Goal: Information Seeking & Learning: Learn about a topic

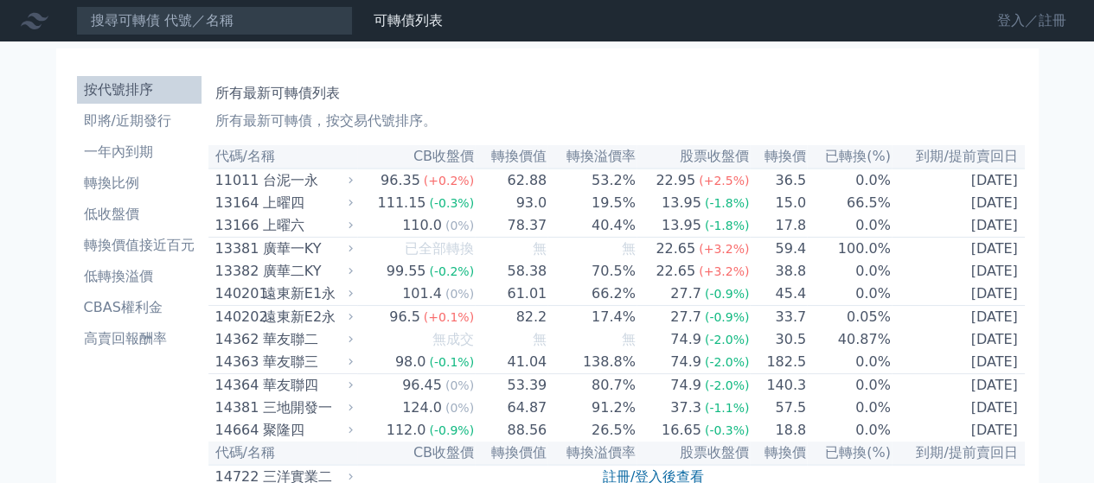
click at [1005, 24] on link "登入／註冊" at bounding box center [1031, 21] width 97 height 28
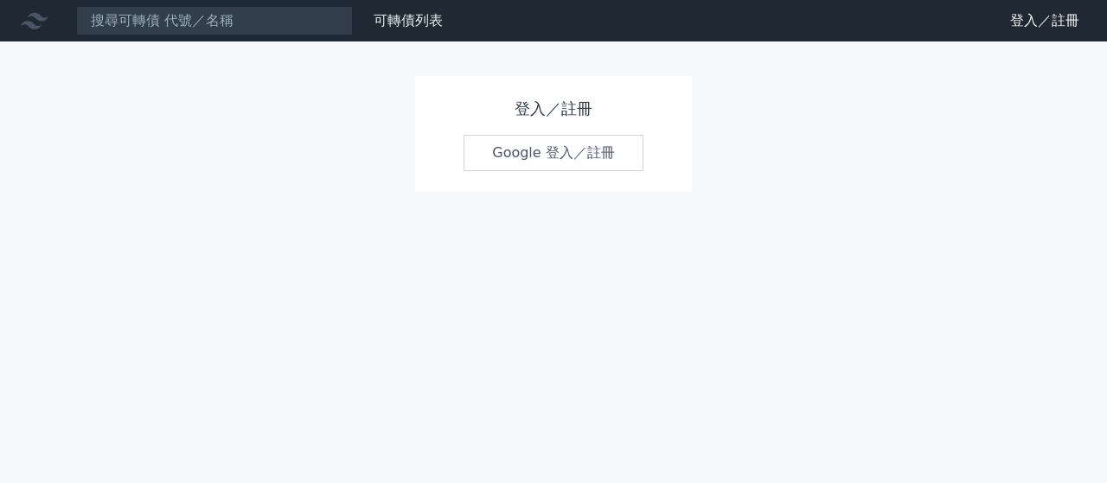
click at [531, 169] on link "Google 登入／註冊" at bounding box center [553, 153] width 180 height 36
click at [531, 148] on link "Google 登入／註冊" at bounding box center [553, 153] width 180 height 36
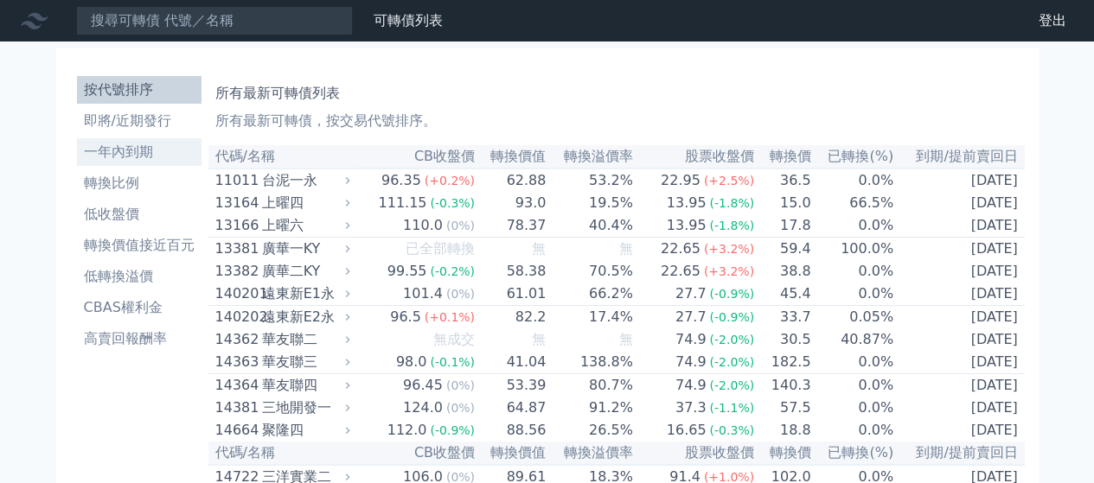
click at [102, 148] on li "一年內到期" at bounding box center [139, 152] width 124 height 21
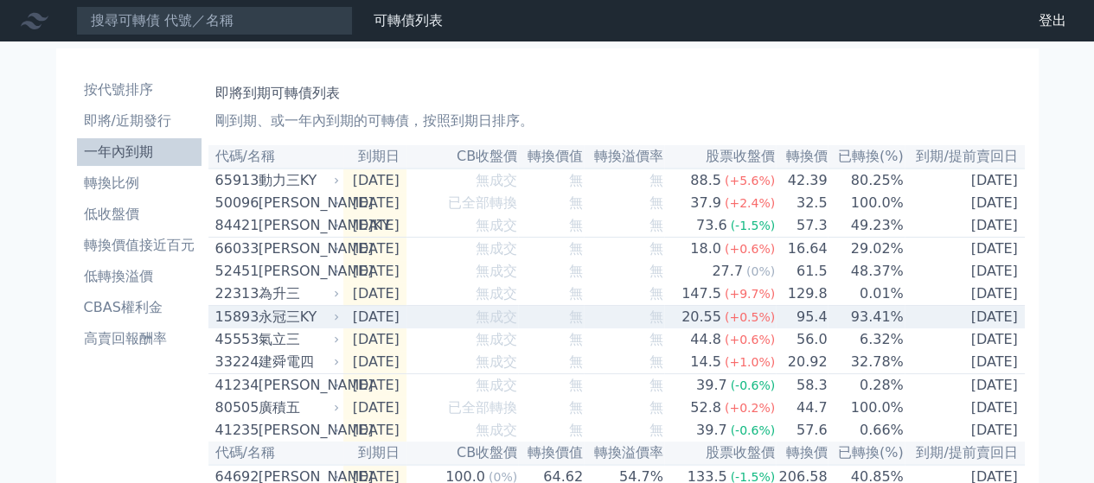
click at [289, 328] on div "永冠三KY" at bounding box center [297, 317] width 78 height 21
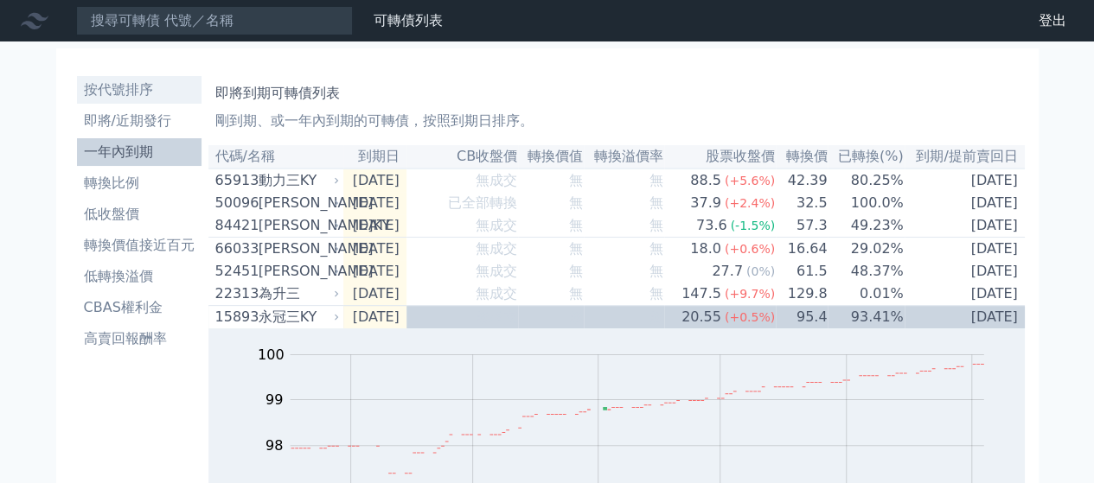
click at [109, 87] on li "按代號排序" at bounding box center [139, 90] width 124 height 21
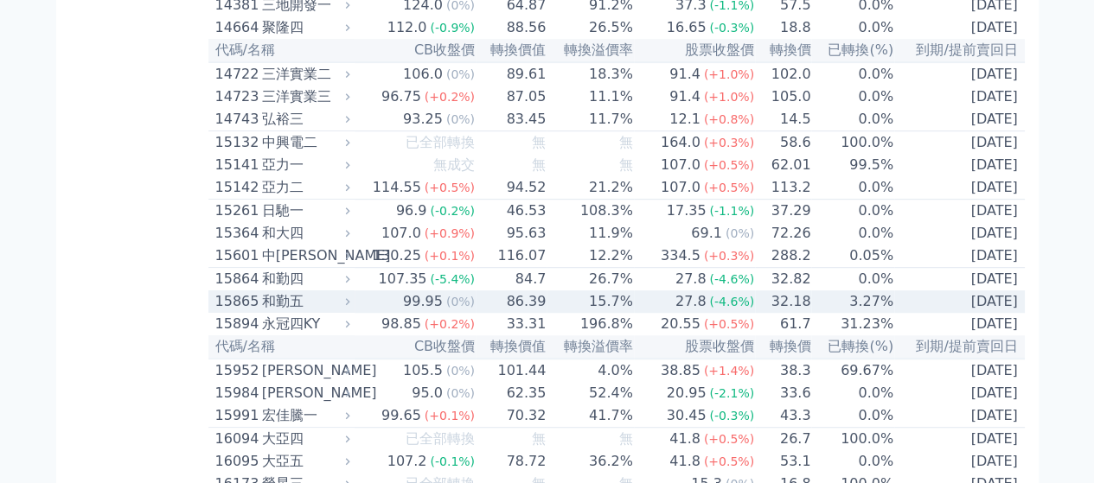
scroll to position [605, 0]
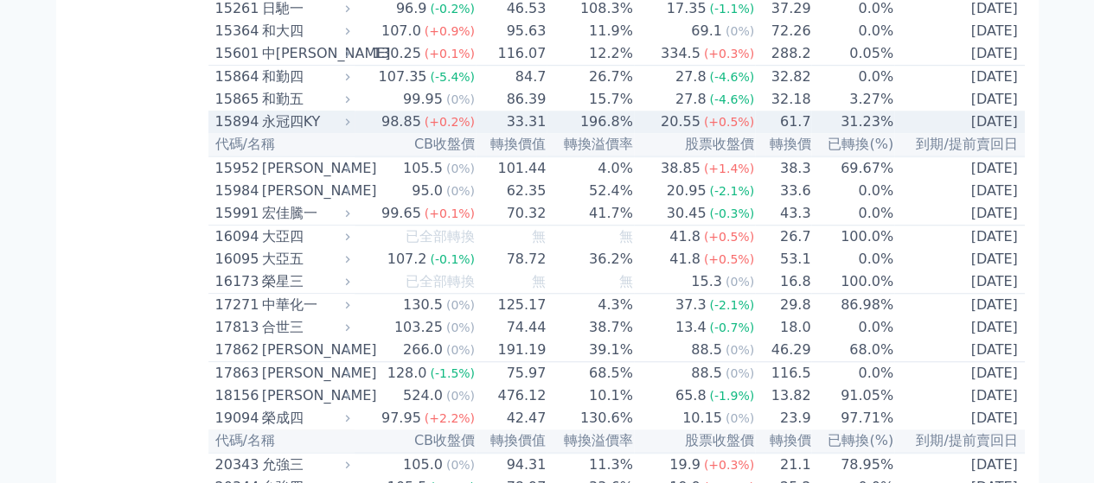
click at [329, 132] on div "永冠四KY" at bounding box center [304, 122] width 85 height 21
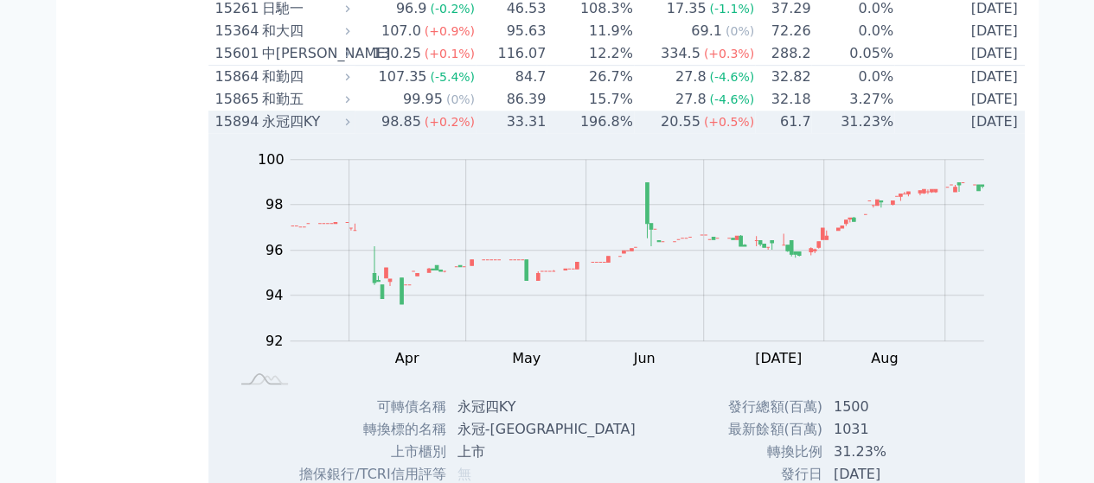
scroll to position [1008, 0]
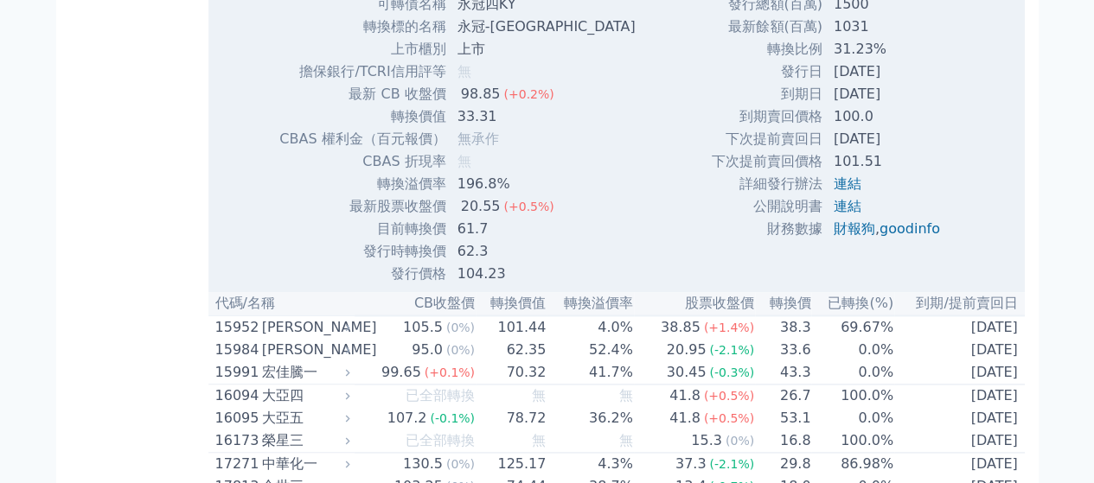
click at [256, 137] on div "Zoom Out 100 91 92 93 94 95 96 102 98 100 90 88 L Mar Apr May Jun [DATE] Aug Se…" at bounding box center [616, 7] width 816 height 555
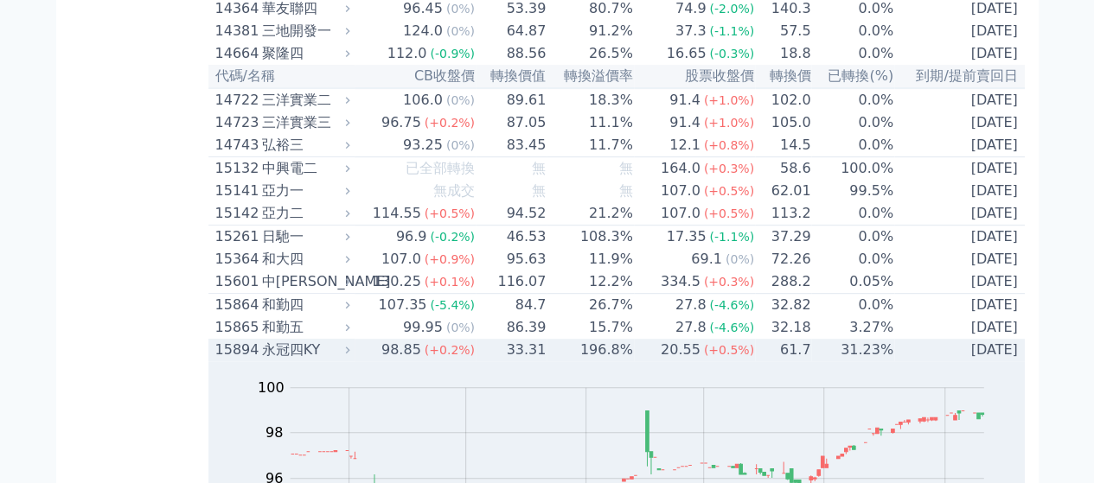
scroll to position [0, 0]
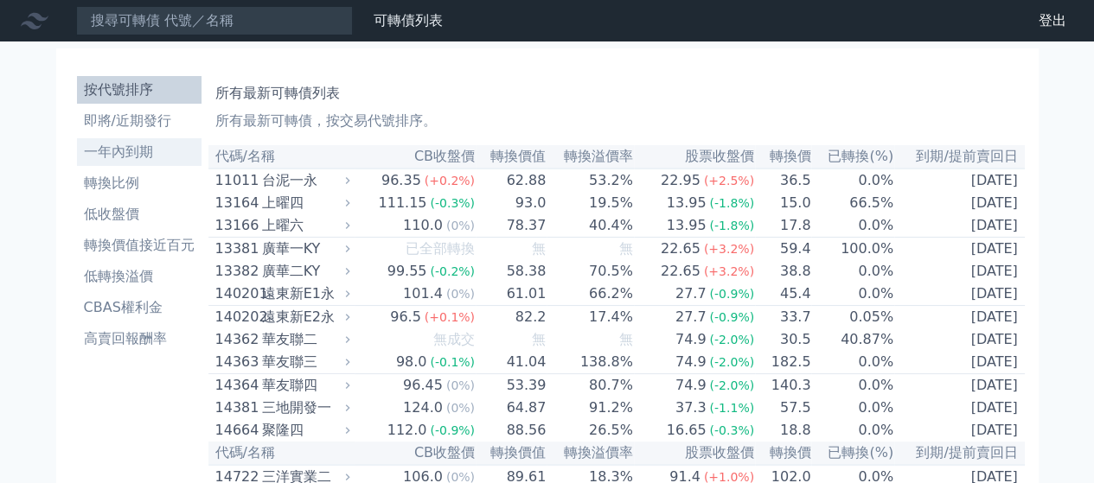
click at [114, 154] on li "一年內到期" at bounding box center [139, 152] width 124 height 21
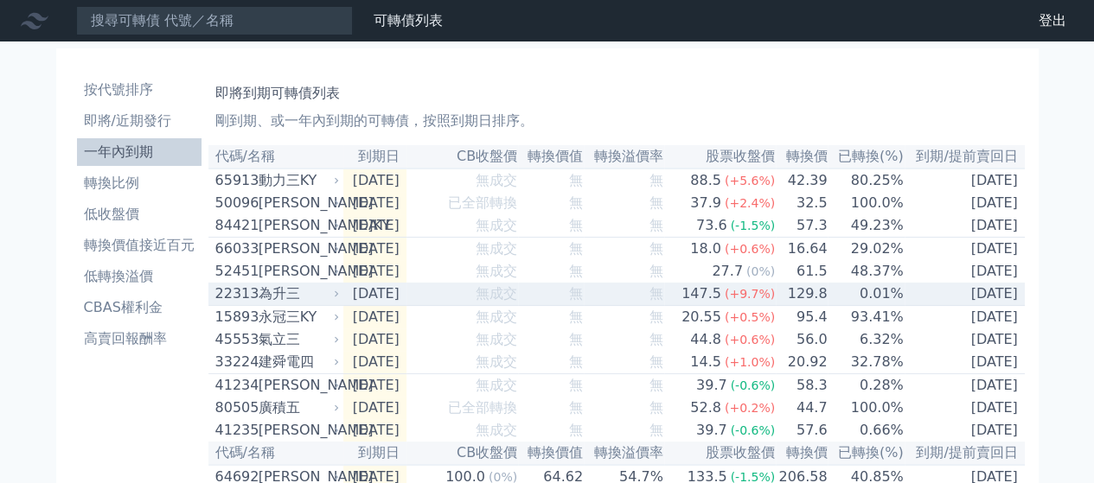
click at [269, 300] on div "為升三" at bounding box center [297, 294] width 78 height 21
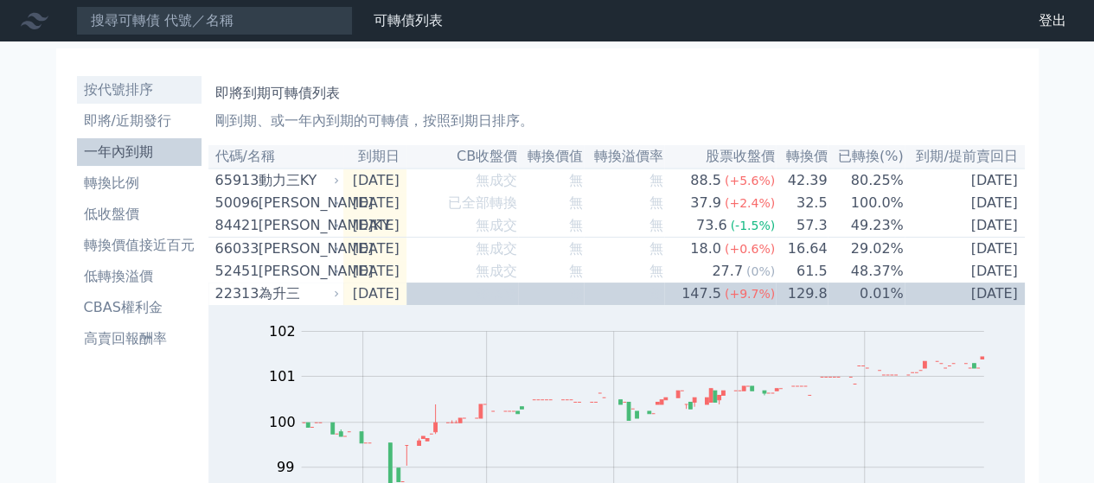
click at [124, 96] on li "按代號排序" at bounding box center [139, 90] width 124 height 21
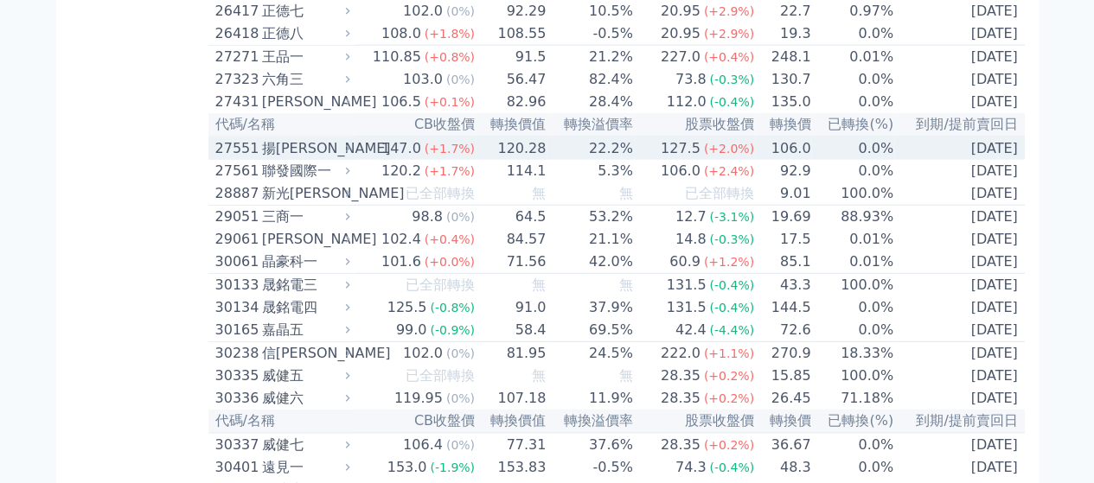
scroll to position [2218, 0]
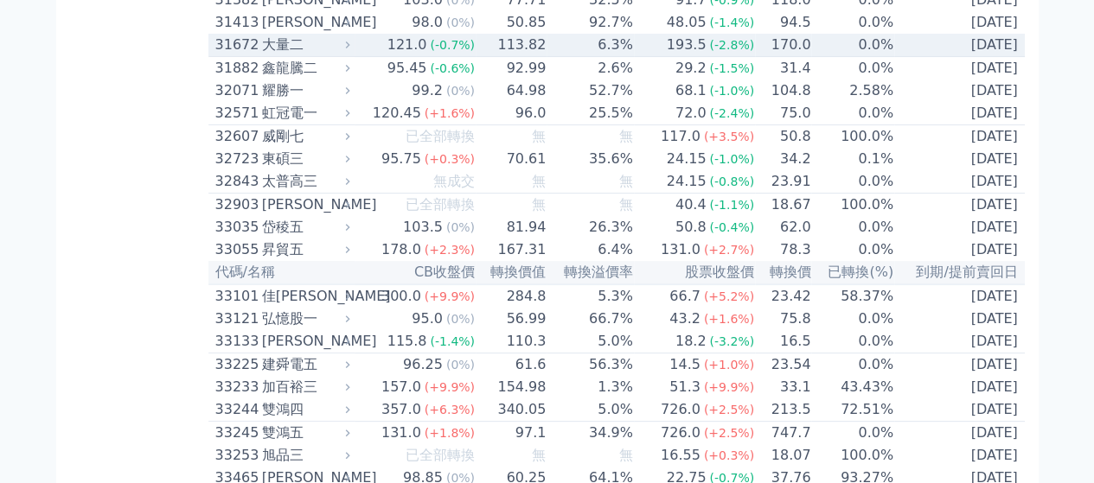
scroll to position [3429, 0]
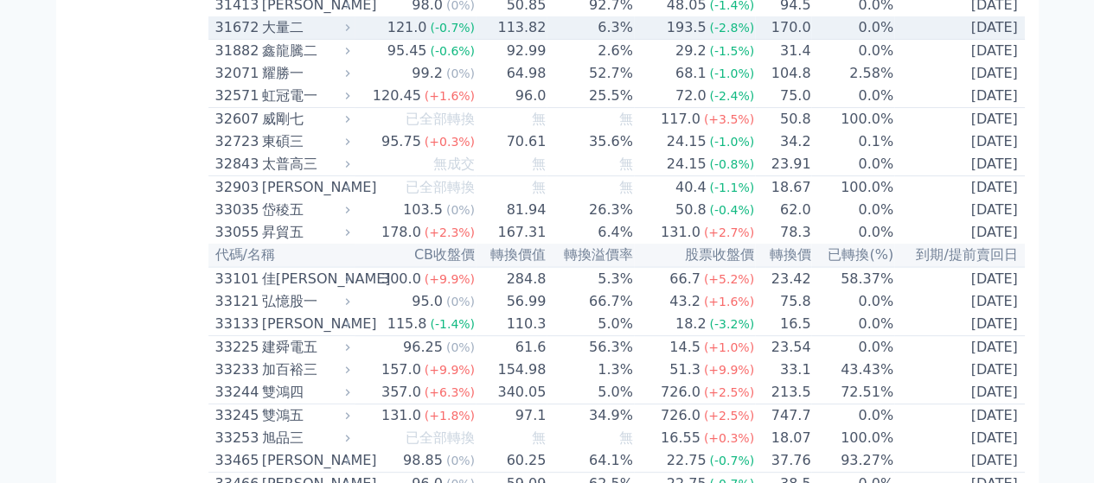
click at [301, 38] on div "大量二" at bounding box center [304, 27] width 85 height 21
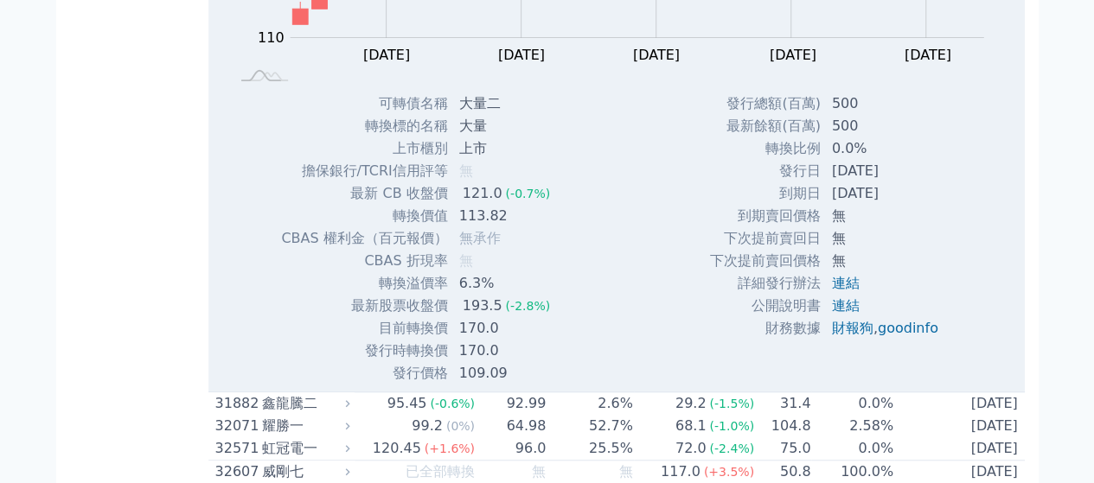
scroll to position [3832, 0]
